Goal: Transaction & Acquisition: Purchase product/service

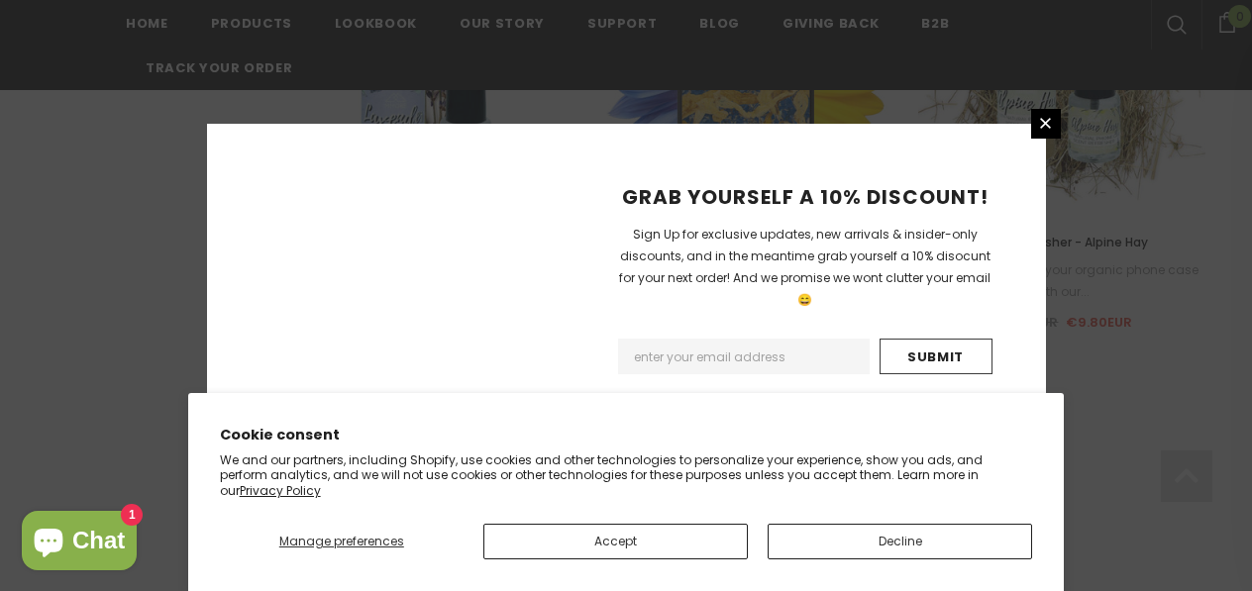
scroll to position [2540, 0]
